Goal: Check status

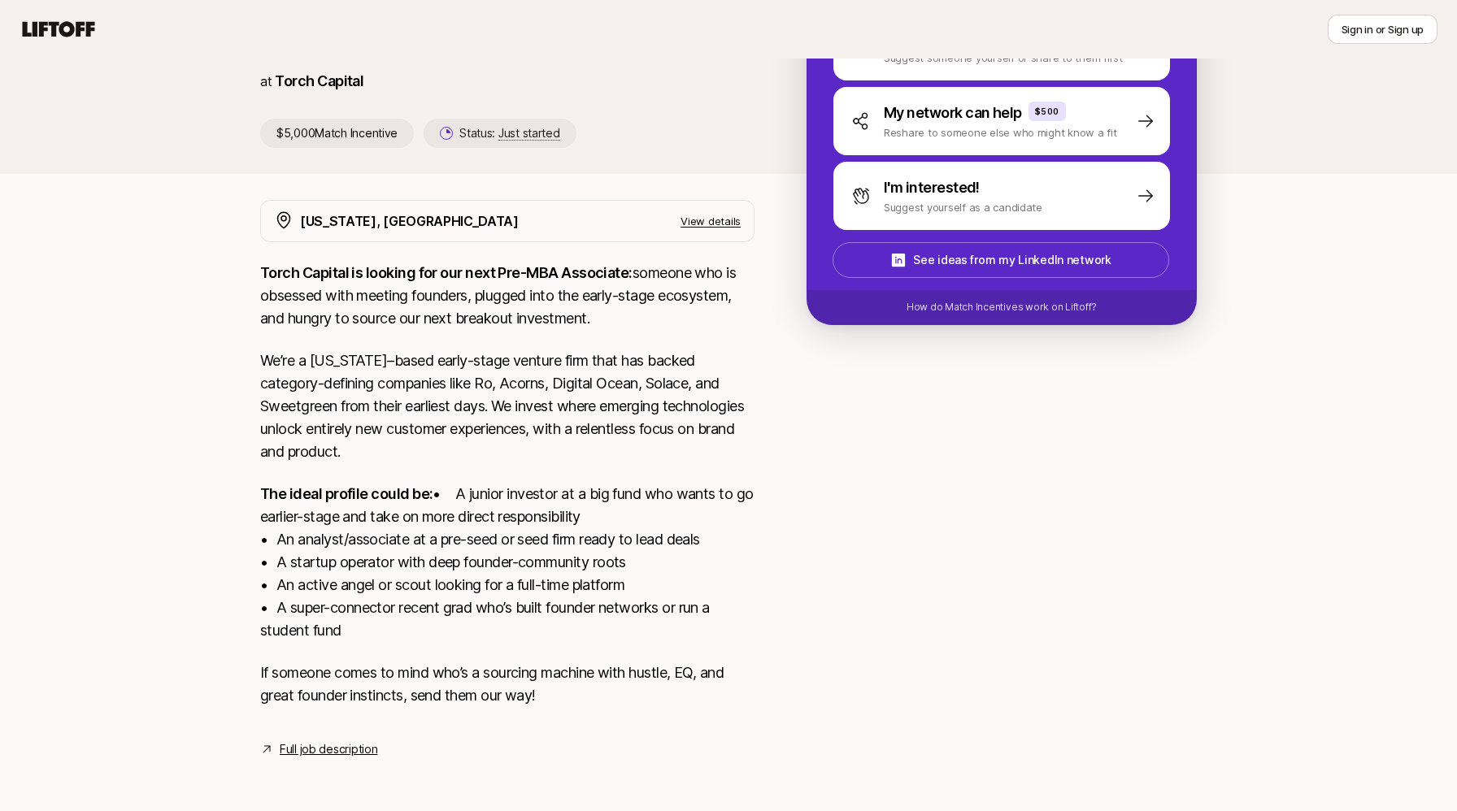
scroll to position [197, 0]
click at [363, 754] on link "Full job description" at bounding box center [329, 750] width 98 height 20
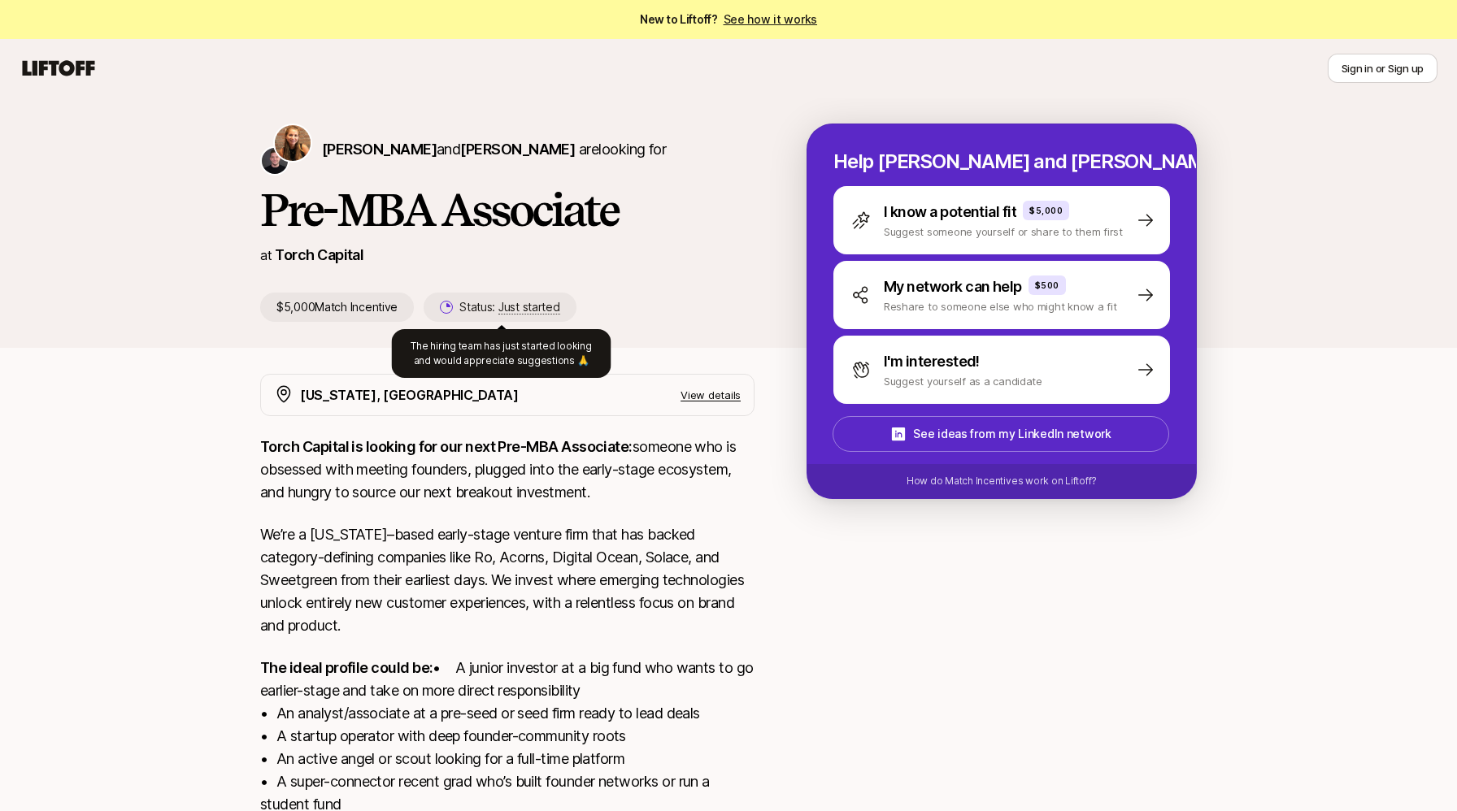
click at [481, 313] on p "Status: Just started" at bounding box center [509, 308] width 100 height 20
click at [545, 309] on span "Just started" at bounding box center [529, 307] width 62 height 15
click at [696, 390] on p "View details" at bounding box center [710, 395] width 60 height 16
